Goal: Register for event/course

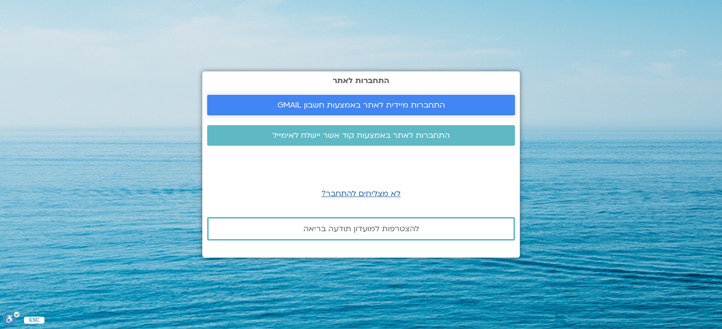
click at [350, 101] on span "התחברות מיידית לאתר באמצעות חשבון GMAIL" at bounding box center [360, 105] width 167 height 9
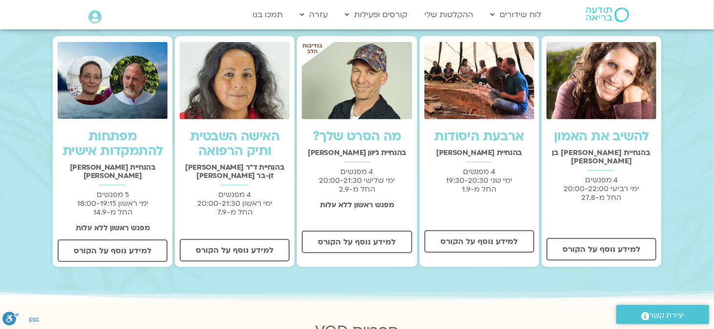
scroll to position [293, 0]
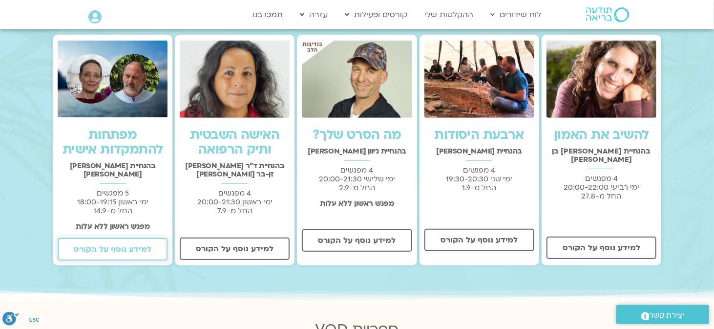
click at [104, 245] on span "למידע נוסף על הקורס" at bounding box center [113, 249] width 78 height 9
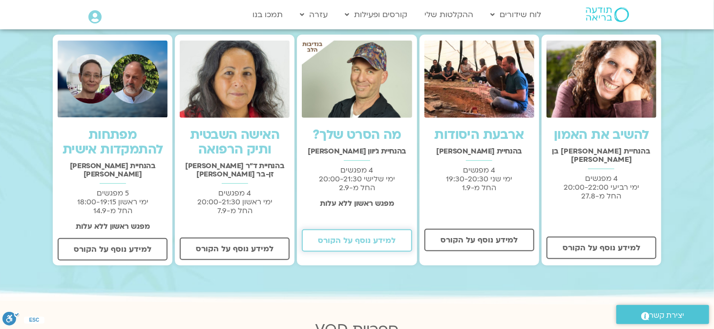
click at [363, 239] on span "למידע נוסף על הקורס" at bounding box center [357, 240] width 78 height 9
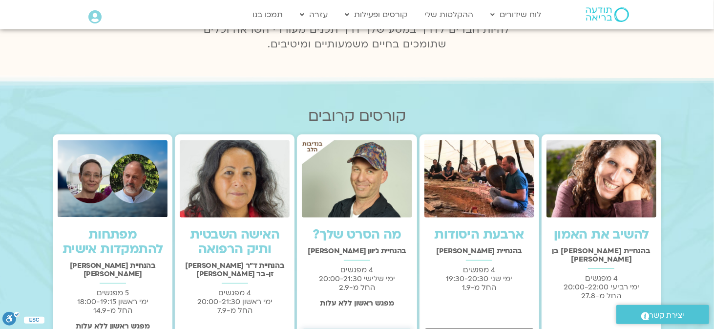
scroll to position [98, 0]
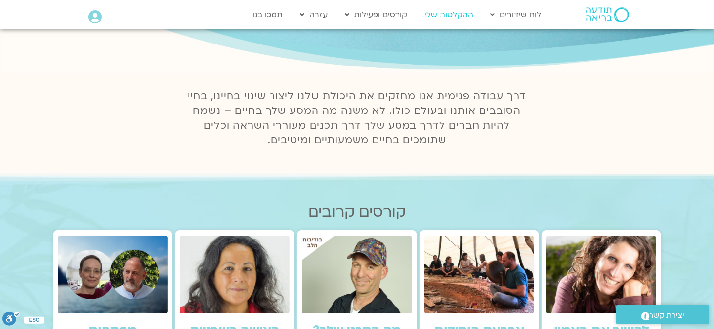
click at [443, 14] on link "ההקלטות שלי" at bounding box center [448, 14] width 59 height 19
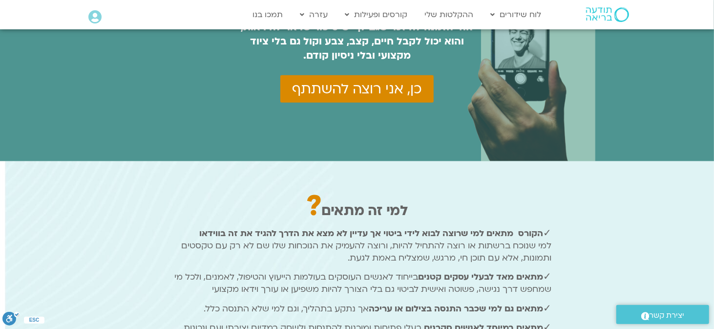
scroll to position [439, 0]
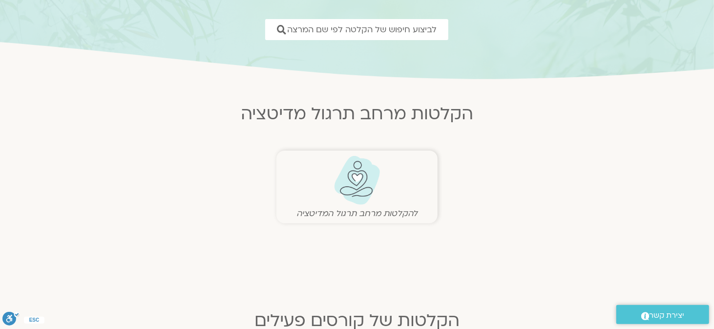
scroll to position [146, 0]
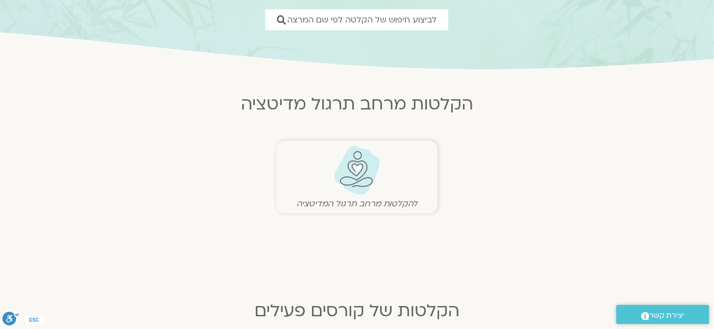
click at [348, 165] on img at bounding box center [357, 170] width 48 height 50
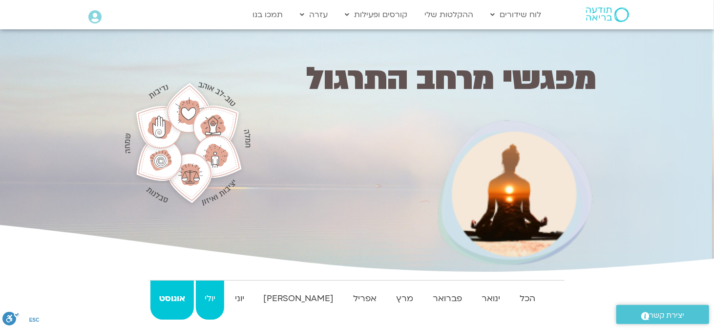
click at [220, 299] on strong "יולי" at bounding box center [210, 298] width 28 height 15
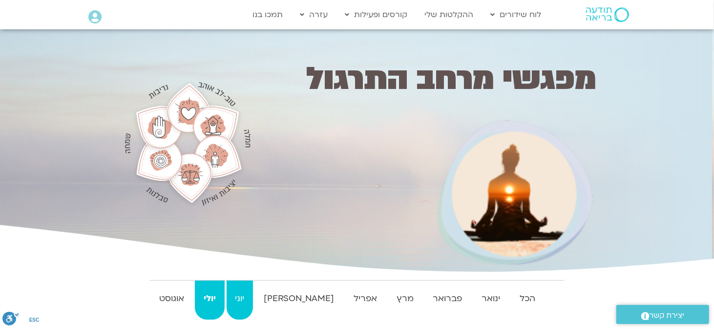
click at [253, 302] on strong "יוני" at bounding box center [240, 298] width 27 height 15
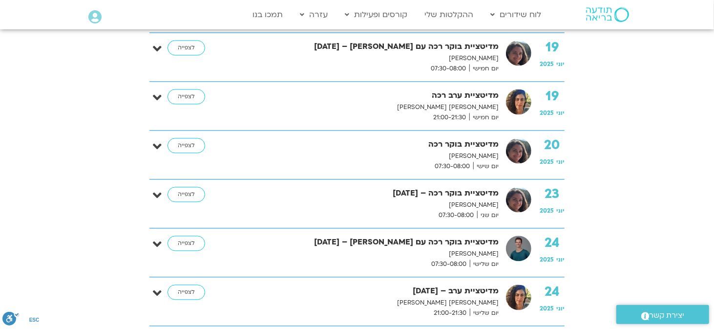
scroll to position [1172, 0]
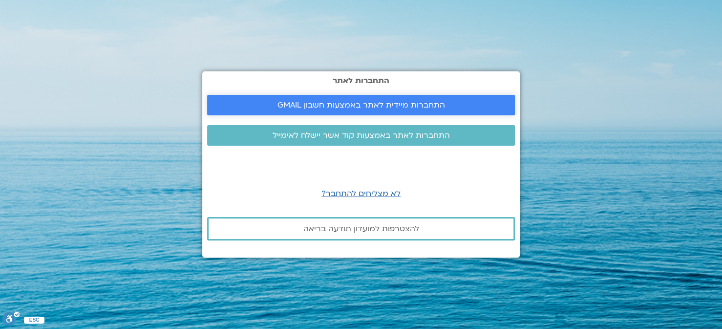
click at [387, 102] on span "התחברות מיידית לאתר באמצעות חשבון GMAIL" at bounding box center [360, 105] width 167 height 9
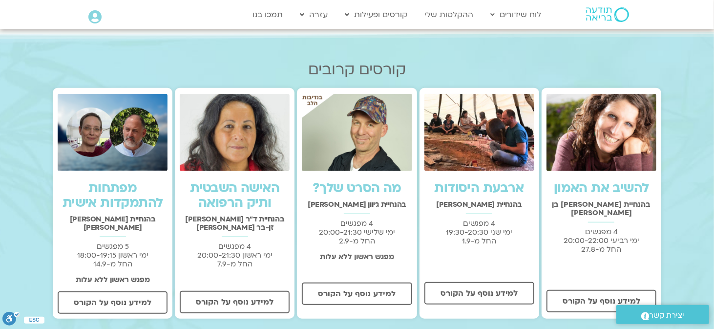
scroll to position [244, 0]
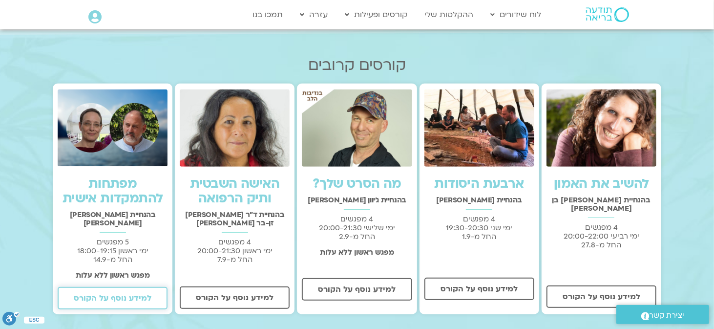
click at [124, 293] on span "למידע נוסף על הקורס" at bounding box center [113, 297] width 78 height 9
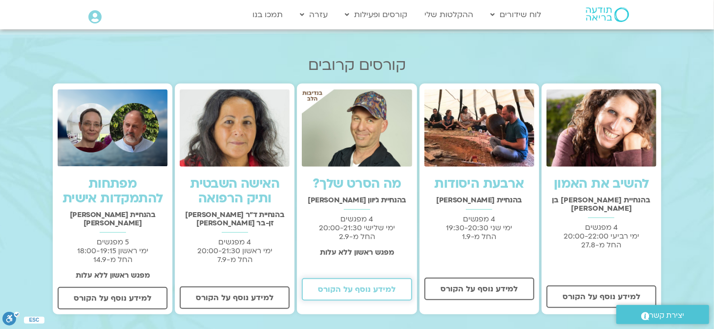
click at [359, 288] on span "למידע נוסף על הקורס" at bounding box center [357, 289] width 78 height 9
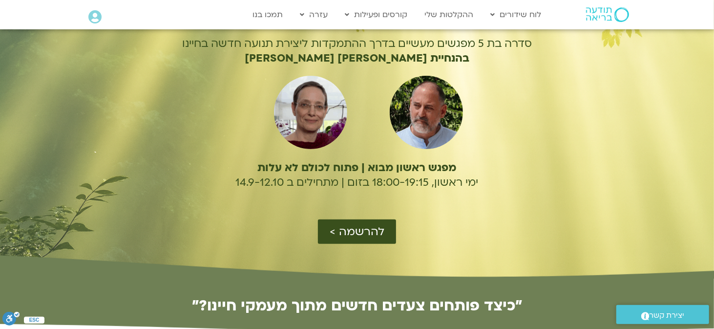
scroll to position [98, 0]
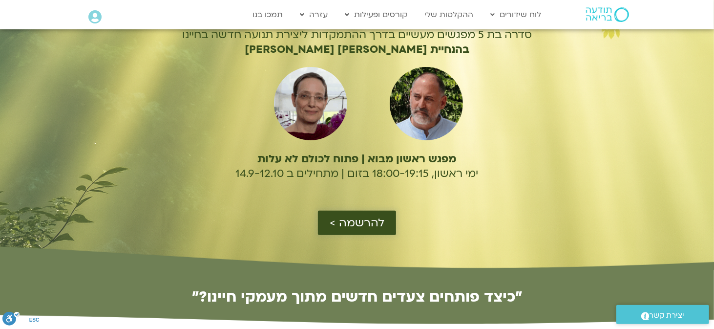
click at [352, 222] on span "להרשמה >" at bounding box center [357, 222] width 55 height 13
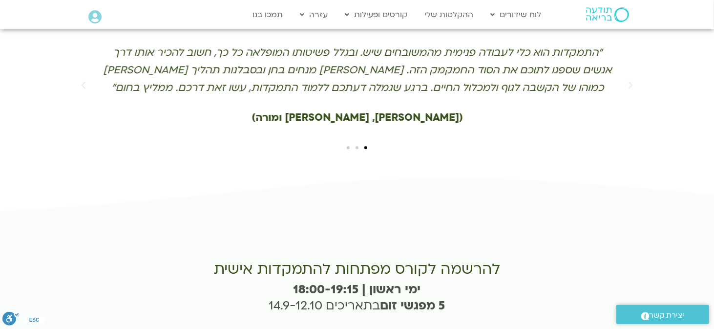
scroll to position [2146, 0]
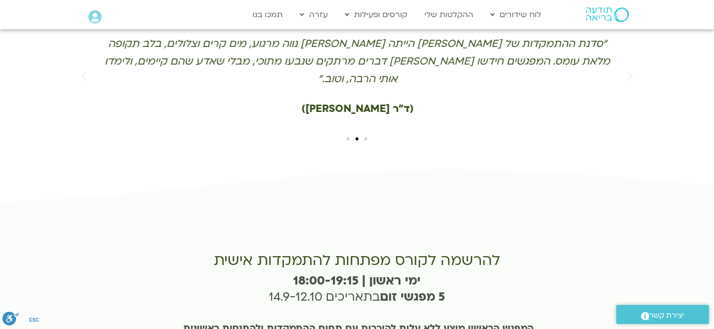
type input "לאה"
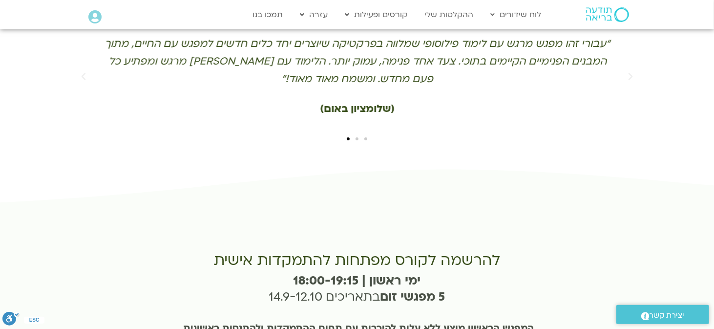
type input "leah.mishl@gmail.com"
type input "0507781141"
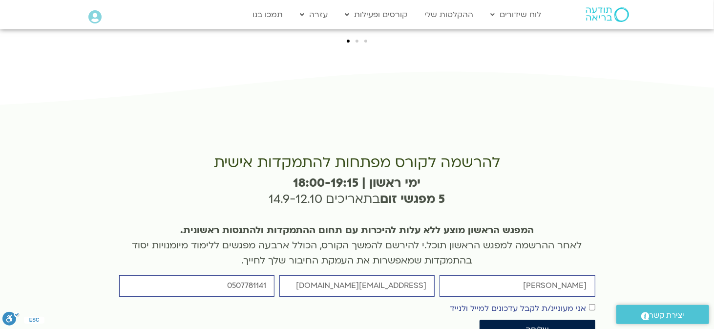
scroll to position [2244, 0]
click at [528, 325] on span "שליחה" at bounding box center [536, 329] width 23 height 9
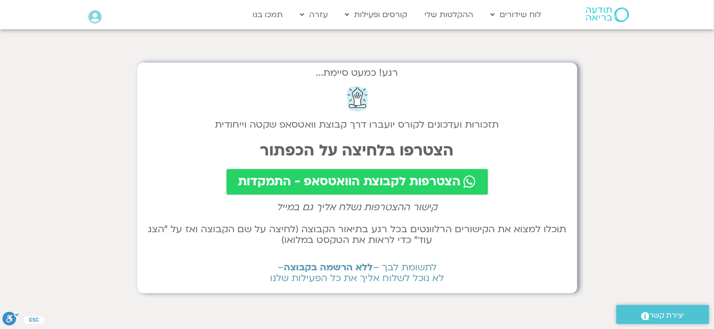
click at [312, 182] on span "הצטרפות לקבוצת הוואטסאפ - התמקדות" at bounding box center [349, 182] width 223 height 14
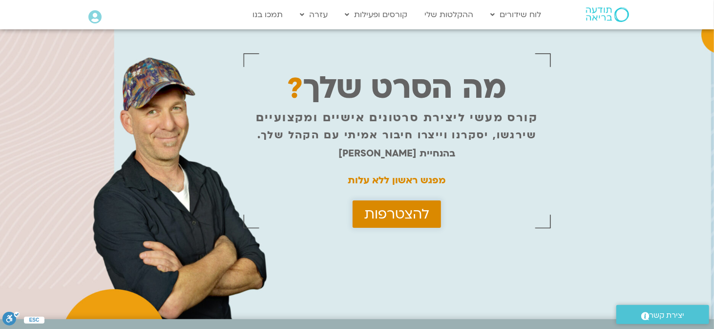
click at [376, 219] on span "להצטרפות" at bounding box center [396, 214] width 65 height 16
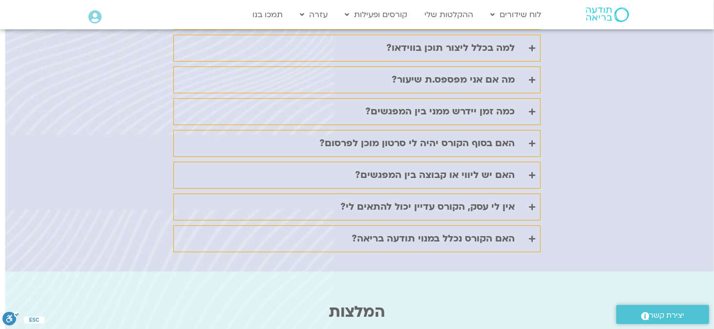
scroll to position [3249, 0]
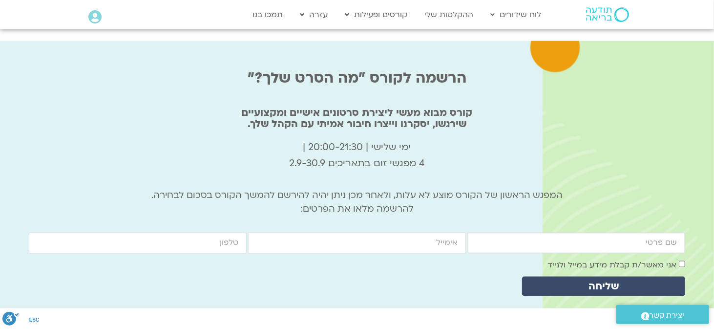
click at [651, 232] on input "firstname" at bounding box center [576, 242] width 218 height 21
type input "לאה"
click at [416, 232] on input "email" at bounding box center [357, 242] width 218 height 21
type input "leah.mishl@gmail.com"
click at [228, 232] on input "cellphone" at bounding box center [138, 242] width 218 height 21
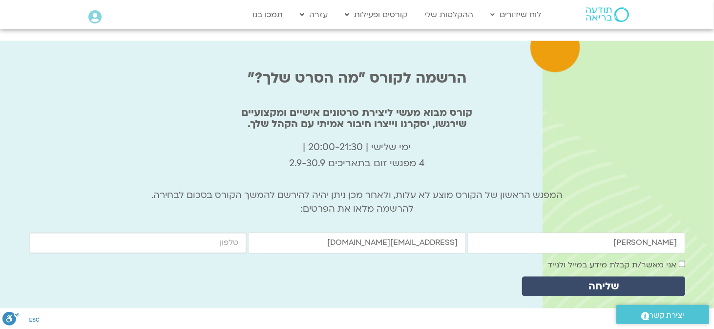
type input "0507781141"
click at [621, 281] on span "שליחה" at bounding box center [604, 286] width 140 height 11
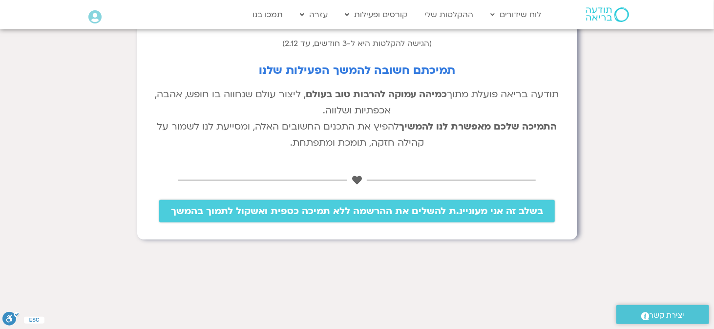
scroll to position [244, 0]
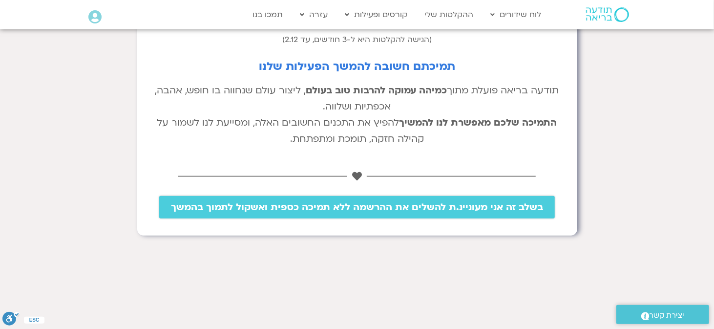
click at [430, 208] on span "בשלב זה אני מעוניינ.ת להשלים את ההרשמה ללא תמיכה כספית ואשקול לתמוך בהמשך" at bounding box center [357, 207] width 372 height 11
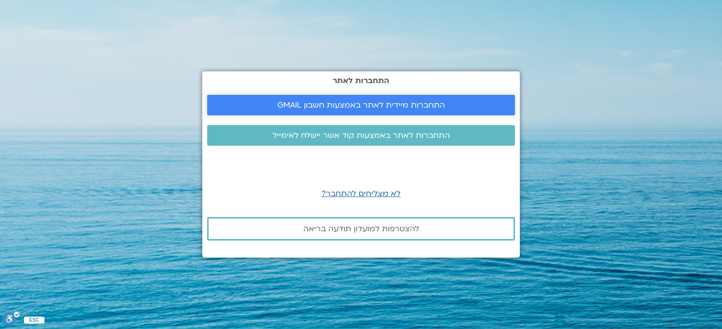
click at [407, 101] on span "התחברות מיידית לאתר באמצעות חשבון GMAIL" at bounding box center [360, 105] width 167 height 9
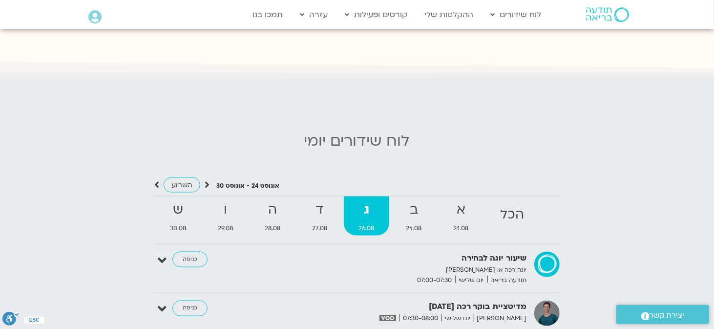
scroll to position [830, 0]
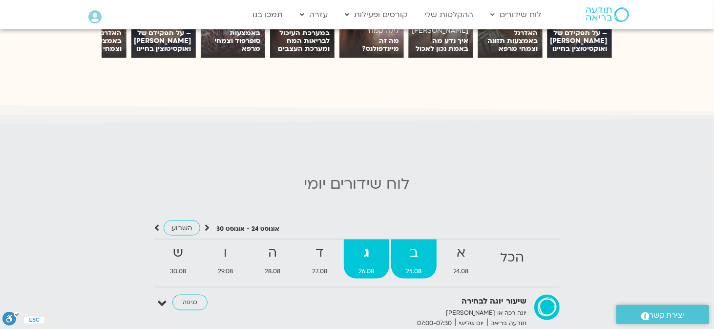
click at [414, 255] on strong "ב" at bounding box center [413, 253] width 45 height 22
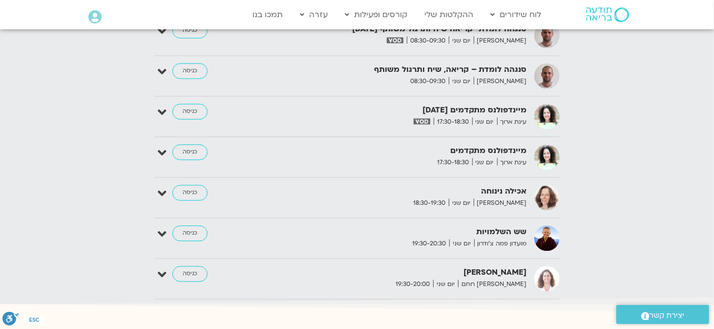
scroll to position [1269, 0]
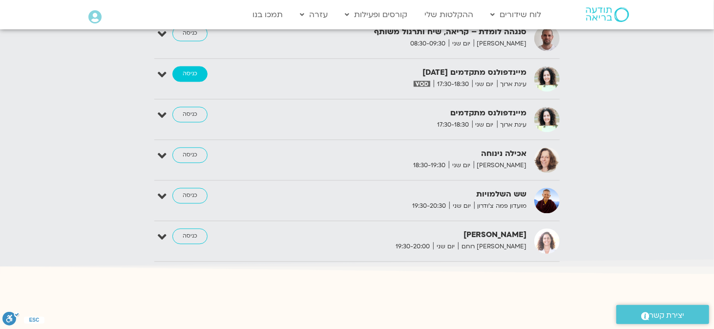
click at [197, 66] on link "כניסה" at bounding box center [189, 74] width 35 height 16
